Goal: Task Accomplishment & Management: Complete application form

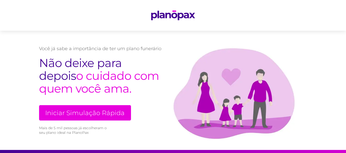
click at [89, 113] on link "Iniciar Simulação Rápida" at bounding box center [85, 112] width 92 height 15
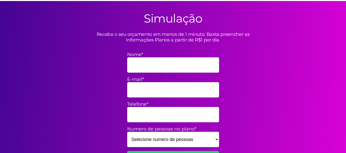
scroll to position [150, 0]
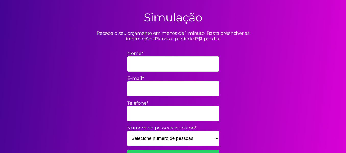
click at [133, 65] on input "Nome*" at bounding box center [173, 63] width 92 height 15
type input "RAIMUNDO NONATO DE AZEVEDO"
click at [134, 86] on input "E-mail*" at bounding box center [173, 88] width 92 height 15
click at [132, 90] on input "E-mail*" at bounding box center [173, 88] width 92 height 15
type input "r"
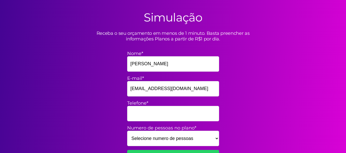
type input "rainazevedo@gmail.com"
click at [207, 114] on input "Telefone*" at bounding box center [173, 113] width 92 height 15
type input "21981818149"
click at [215, 138] on select "Selecione numero de pessoas 1 2 3 4 5 6 7 8 9 10 11 12 13 14 15" at bounding box center [173, 137] width 92 height 15
select select "2"
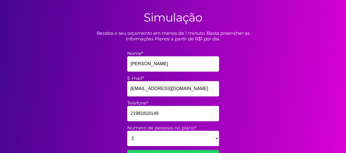
click at [127, 130] on select "Selecione numero de pessoas 1 2 3 4 5 6 7 8 9 10 11 12 13 14 15" at bounding box center [173, 137] width 92 height 15
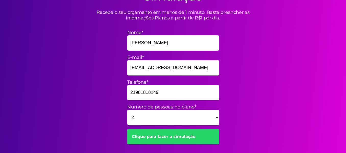
scroll to position [175, 0]
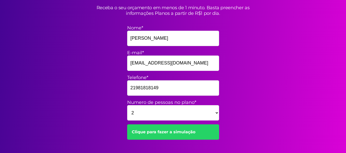
click at [162, 132] on link "Clique para fazer a simulação" at bounding box center [173, 131] width 92 height 15
